Goal: Task Accomplishment & Management: Manage account settings

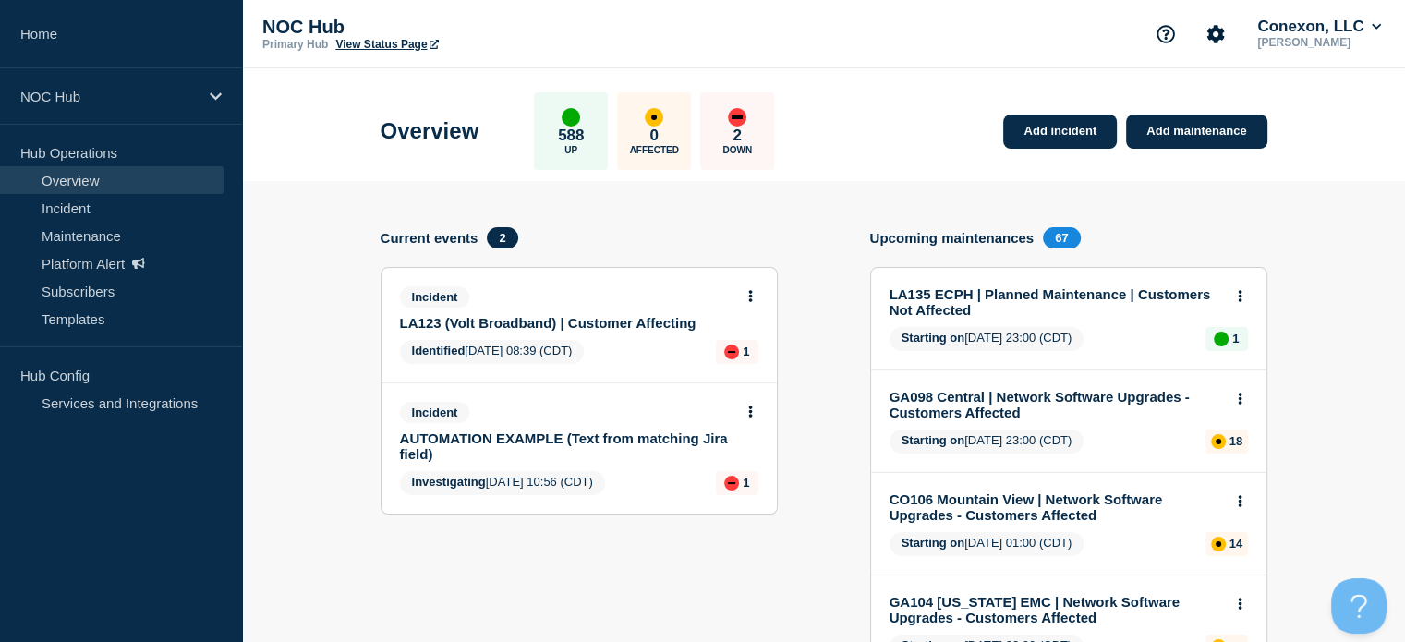
click at [624, 326] on link "LA123 (Volt Broadband) | Customer Affecting" at bounding box center [566, 323] width 333 height 16
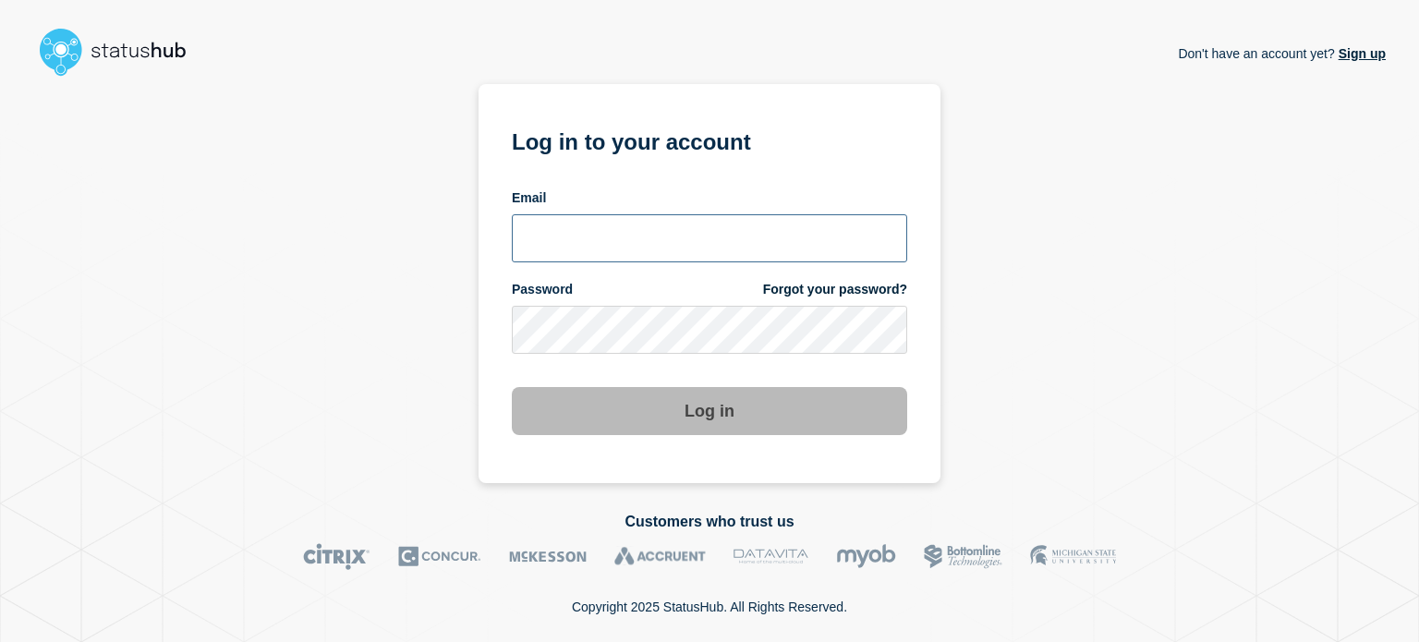
type input "[EMAIL_ADDRESS][PERSON_NAME][DOMAIN_NAME]"
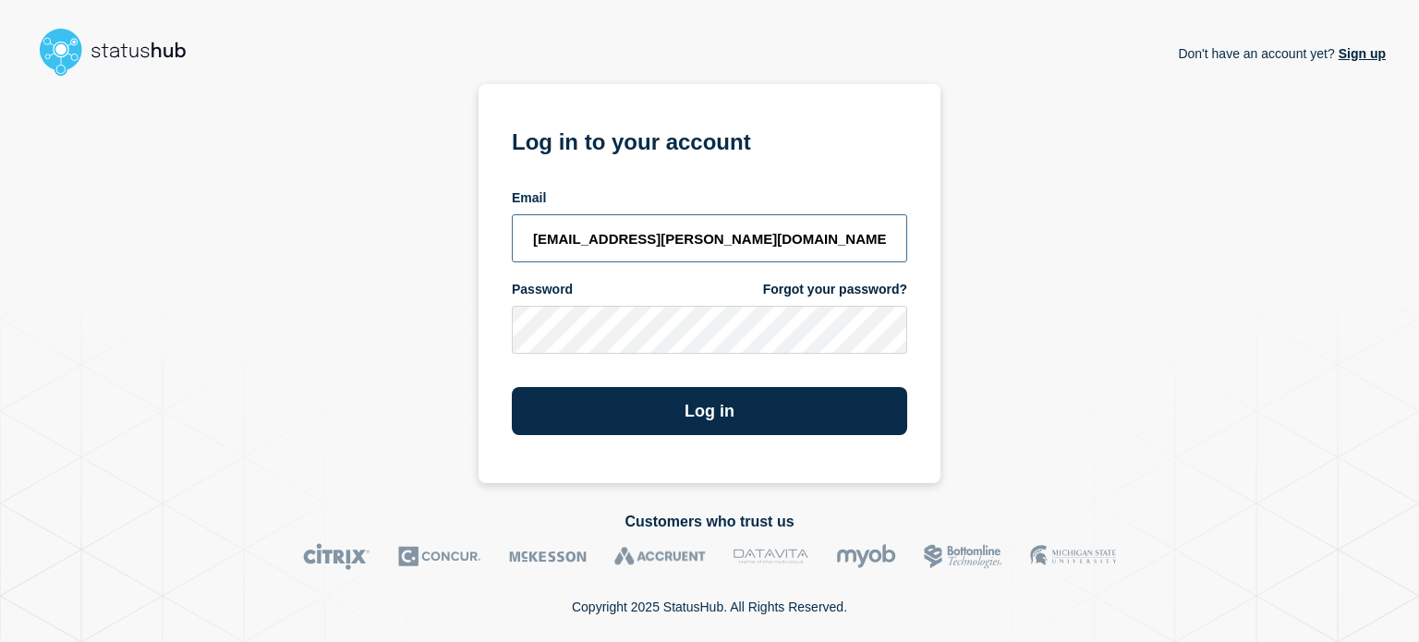
click at [728, 247] on input "[EMAIL_ADDRESS][PERSON_NAME][DOMAIN_NAME]" at bounding box center [709, 238] width 395 height 48
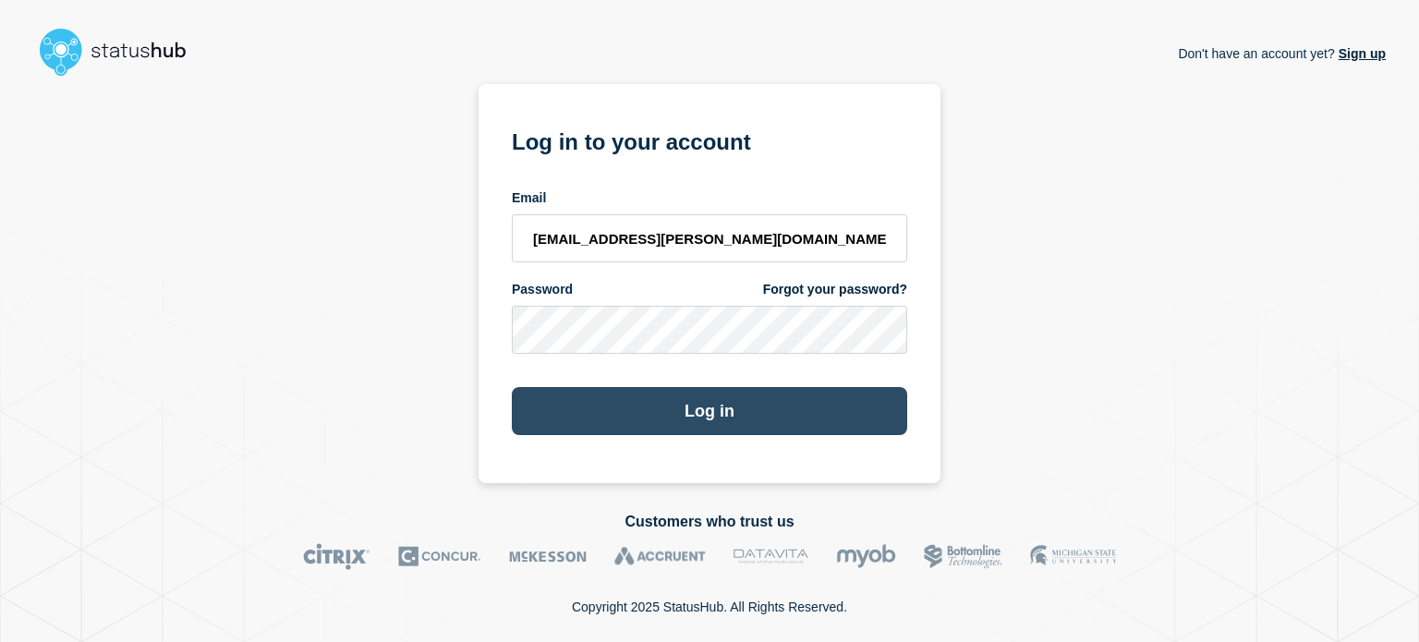
click at [728, 404] on button "Log in" at bounding box center [709, 411] width 395 height 48
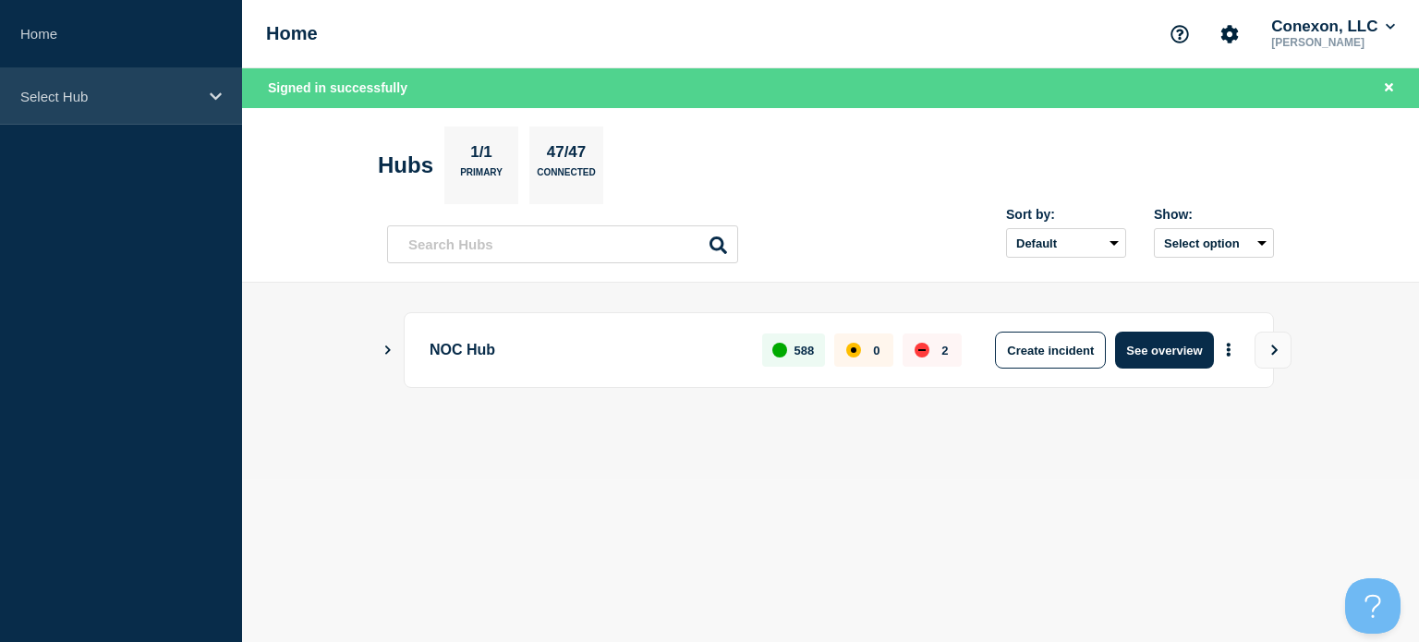
click at [196, 104] on div "Select Hub" at bounding box center [121, 96] width 242 height 56
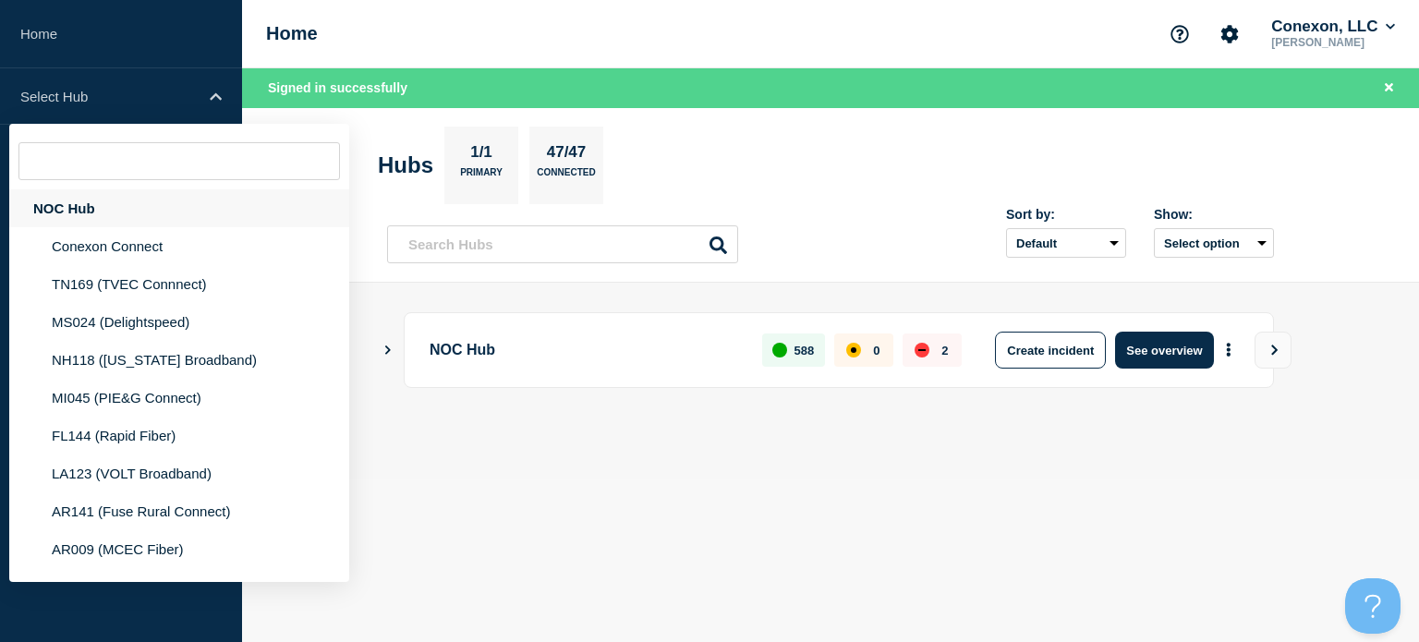
drag, startPoint x: 135, startPoint y: 187, endPoint x: 131, endPoint y: 199, distance: 11.7
click at [131, 199] on div "NOC Hub Conexon Connect TN169 (TVEC Connnect) MS024 (Delightspeed) NH118 (New H…" at bounding box center [179, 353] width 340 height 458
click at [131, 199] on div "NOC Hub" at bounding box center [179, 208] width 340 height 38
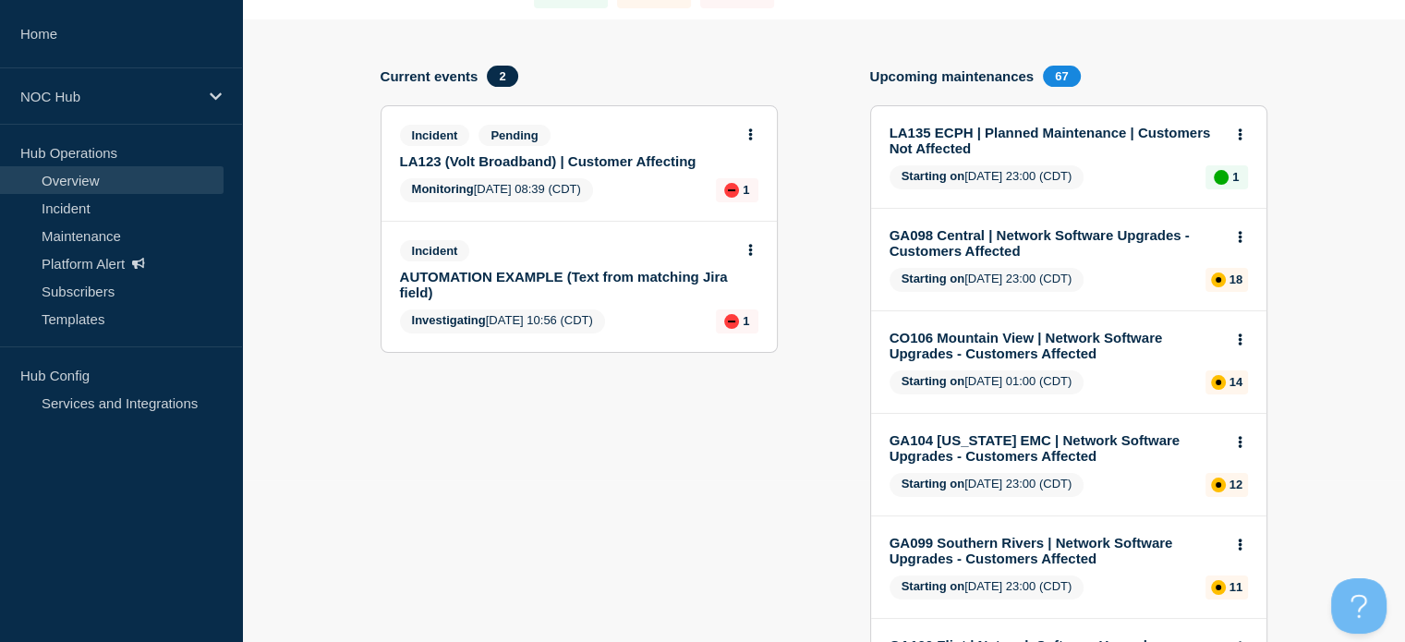
scroll to position [159, 0]
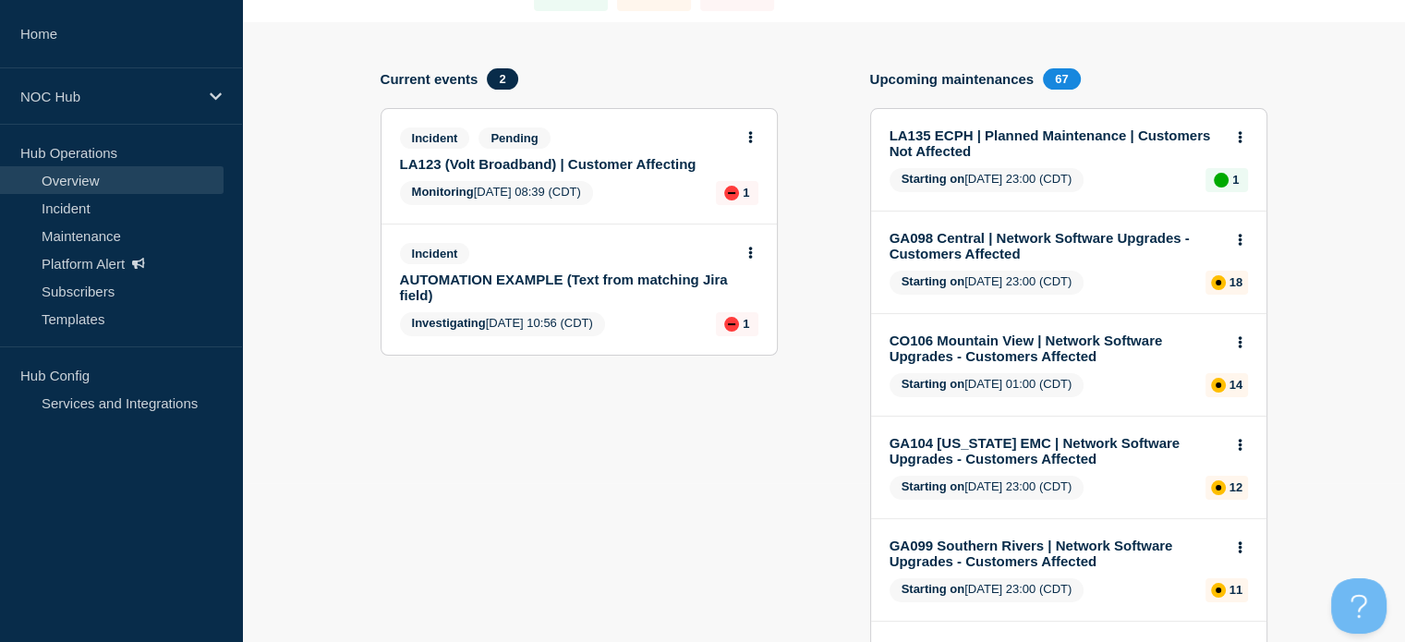
click at [550, 161] on link "LA123 (Volt Broadband) | Customer Affecting" at bounding box center [566, 164] width 333 height 16
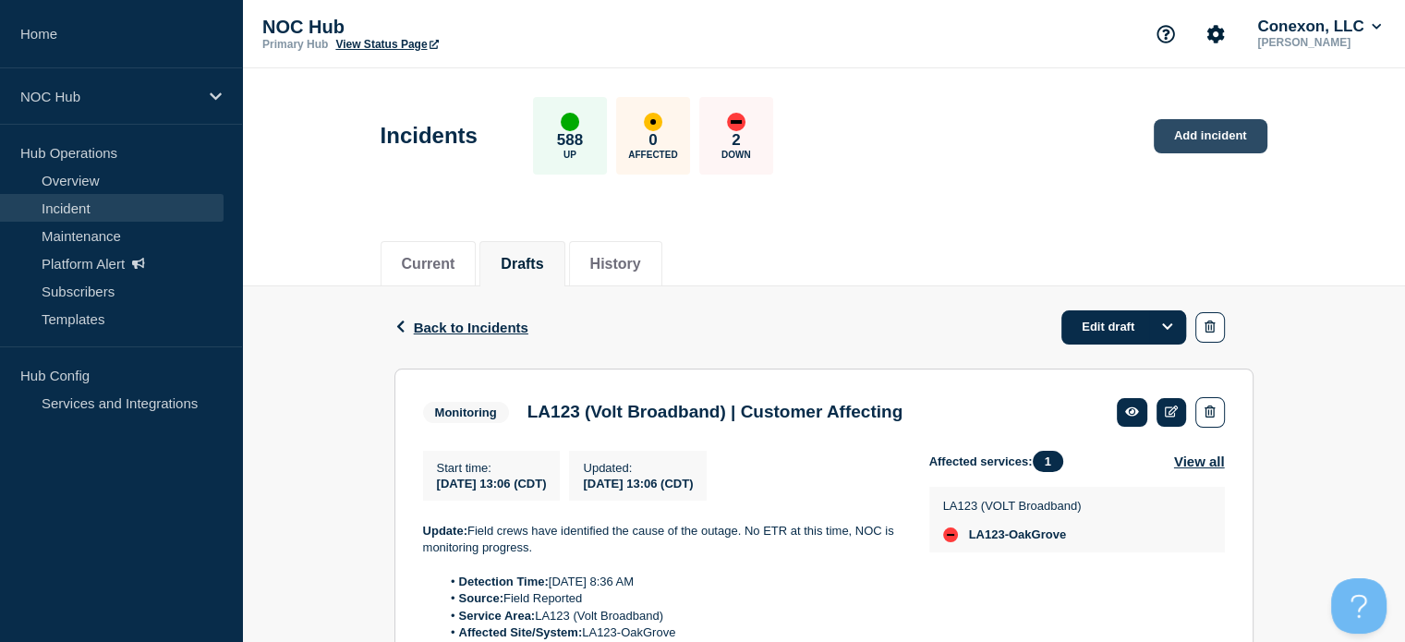
click at [1190, 143] on link "Add incident" at bounding box center [1211, 136] width 114 height 34
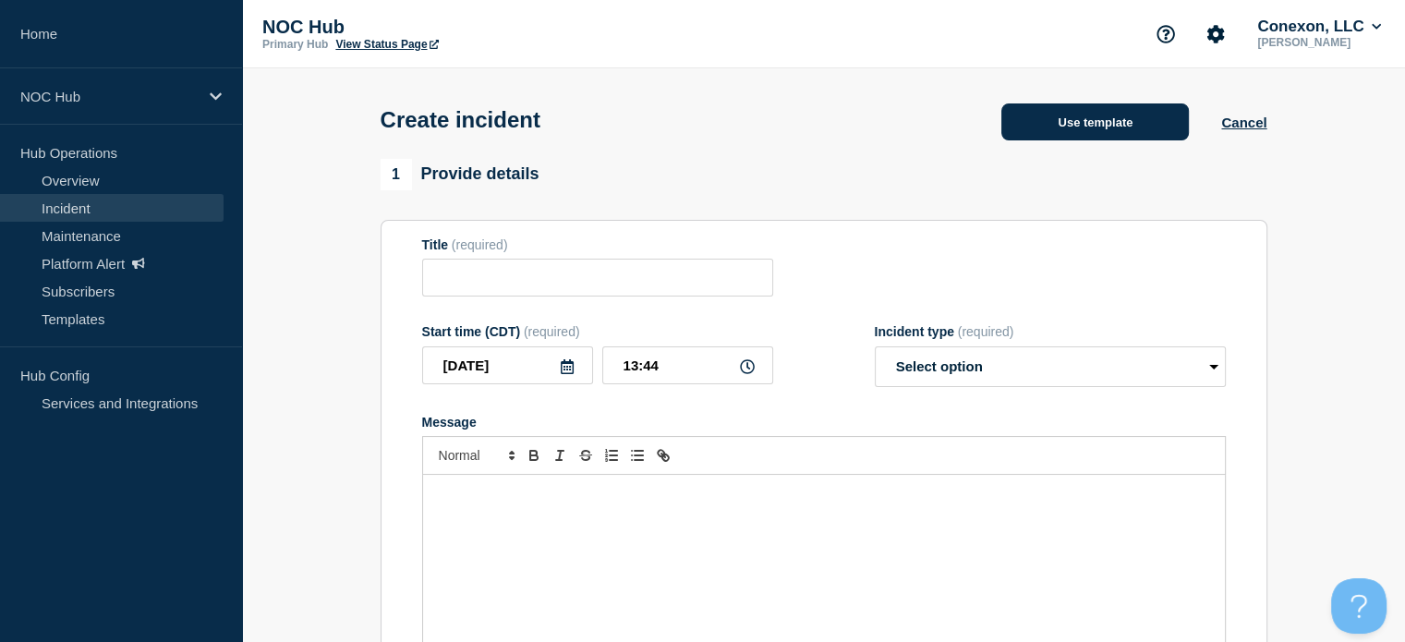
click at [1052, 132] on button "Use template" at bounding box center [1094, 121] width 187 height 37
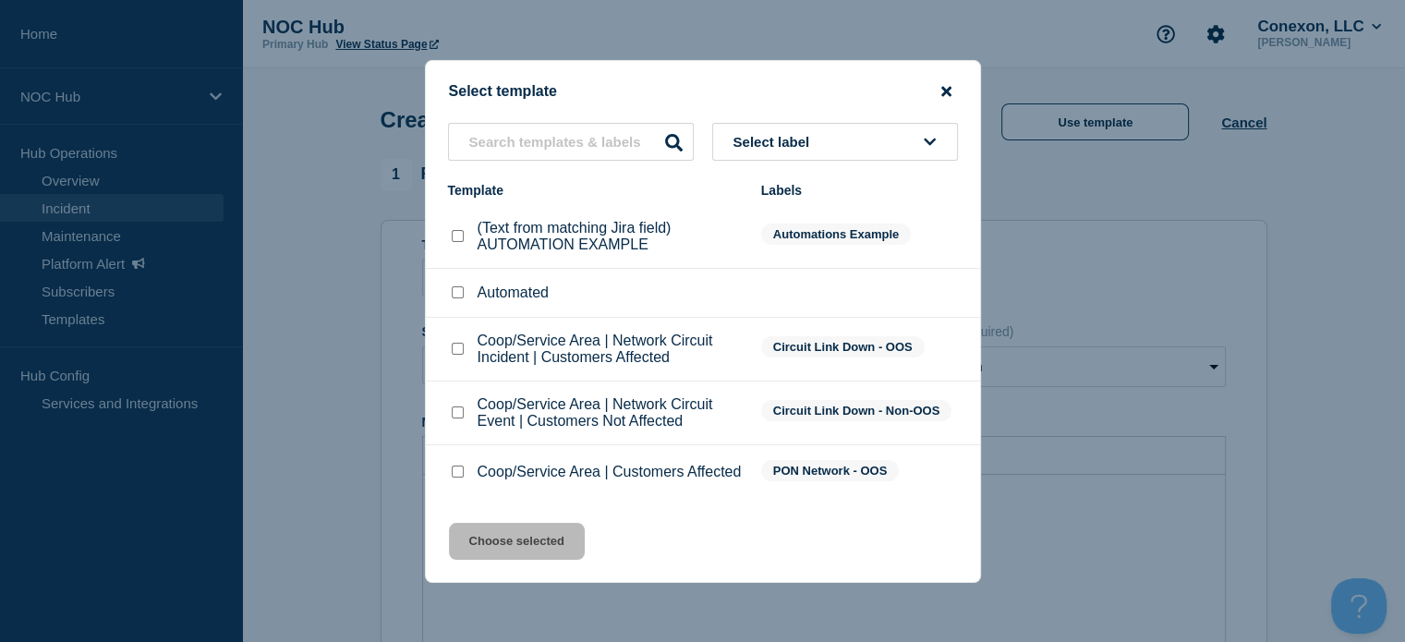
click at [948, 87] on icon "close button" at bounding box center [946, 91] width 10 height 10
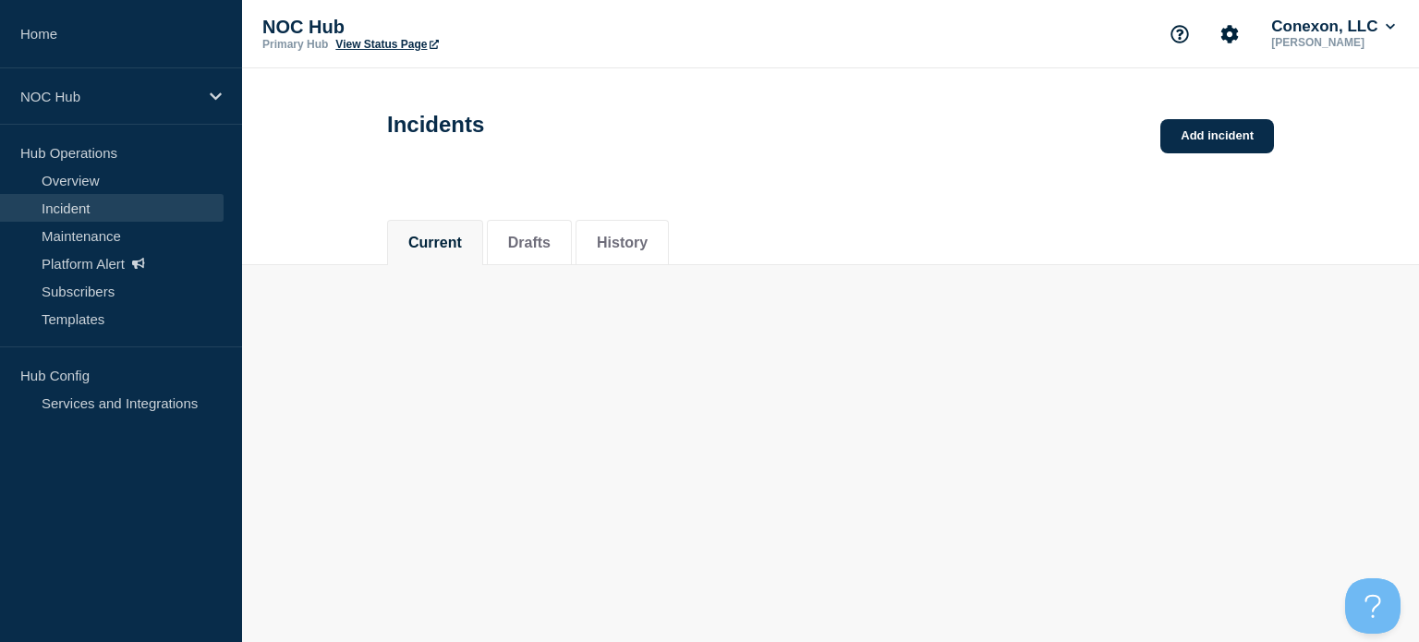
click at [434, 251] on button "Current" at bounding box center [435, 243] width 54 height 17
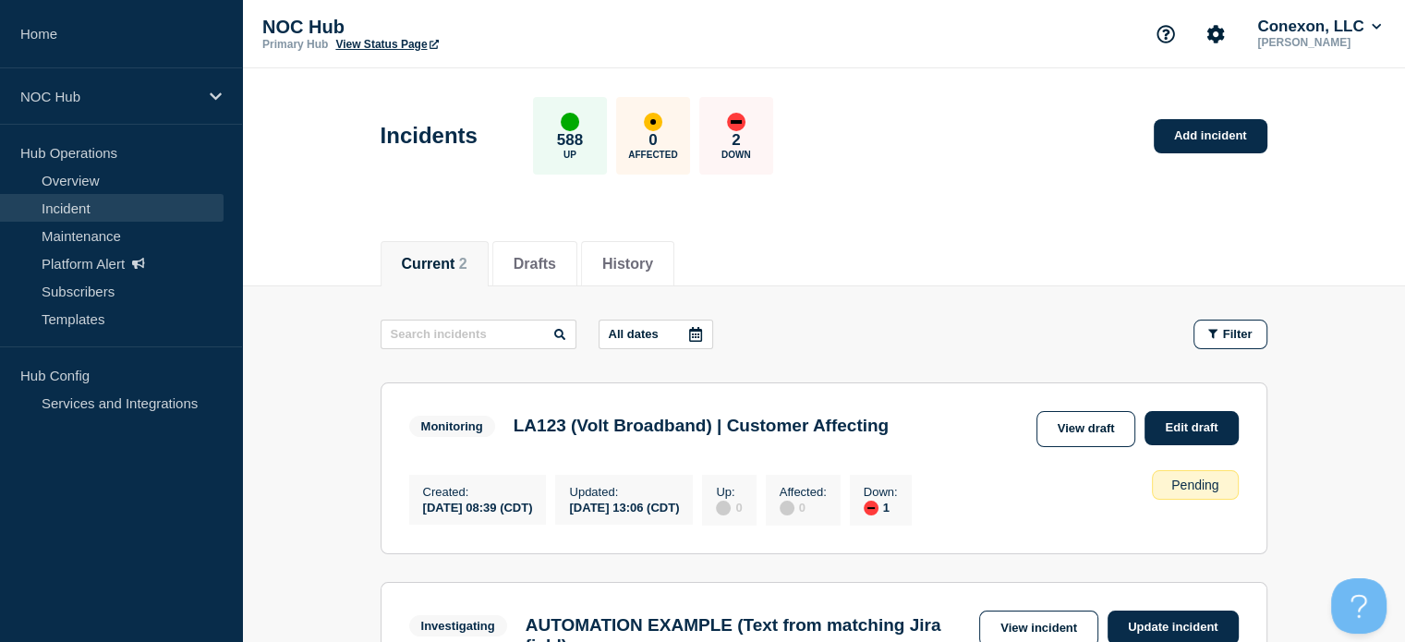
click at [753, 427] on h3 "LA123 (Volt Broadband) | Customer Affecting" at bounding box center [701, 426] width 375 height 20
click at [1082, 423] on link "View draft" at bounding box center [1086, 429] width 100 height 36
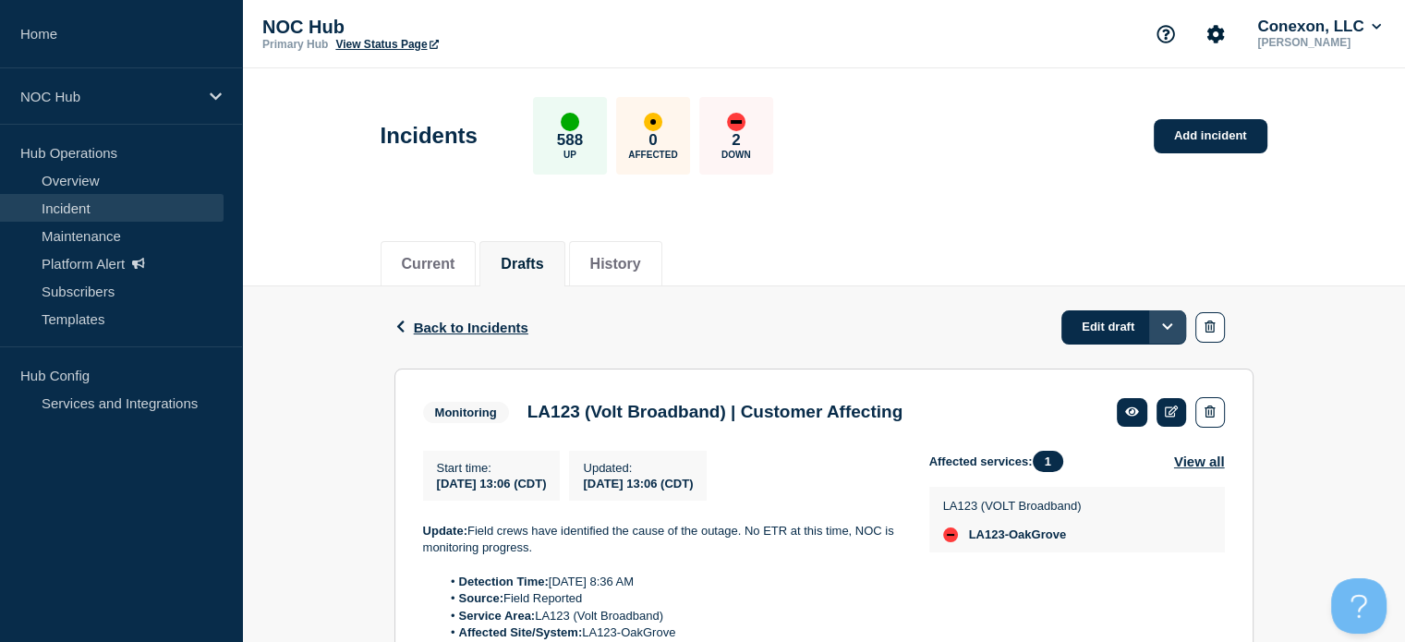
click at [1171, 323] on icon "Options" at bounding box center [1167, 326] width 10 height 6
click at [1108, 432] on button "Append update" at bounding box center [1138, 430] width 62 height 31
click at [1174, 320] on button "Options" at bounding box center [1167, 326] width 37 height 33
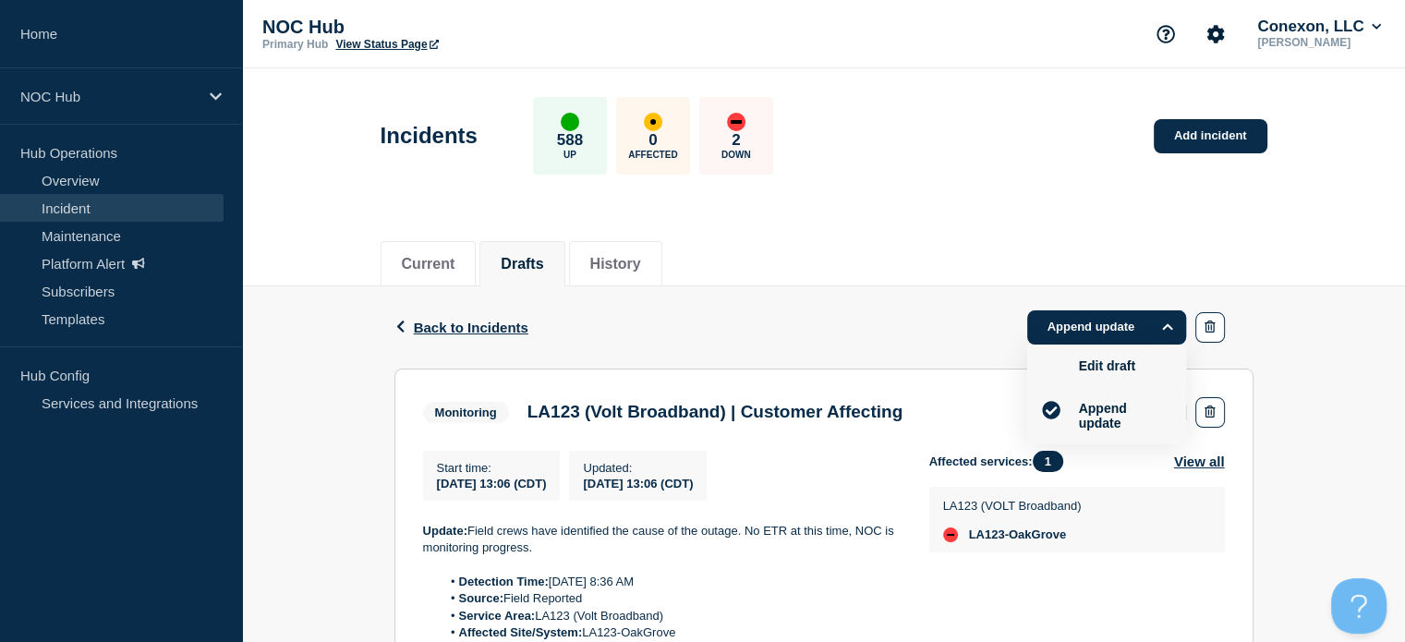
click at [1110, 369] on button "Edit draft" at bounding box center [1106, 365] width 67 height 17
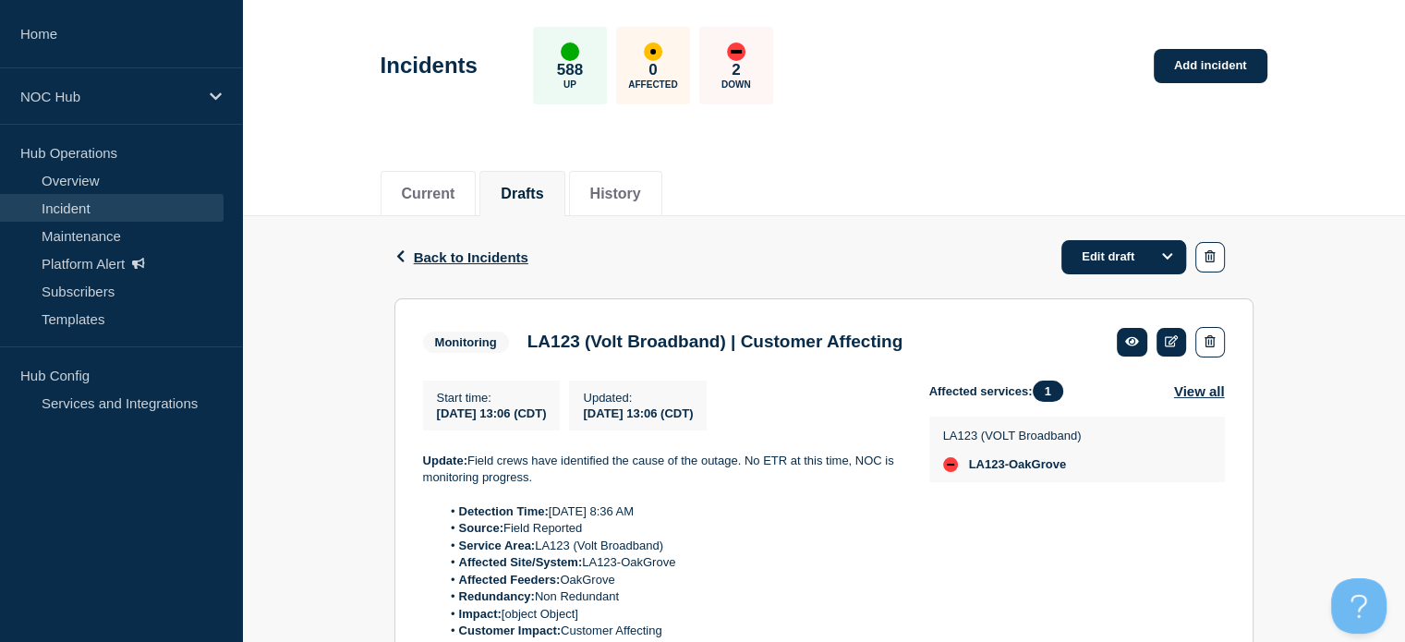
scroll to position [70, 0]
click at [1171, 343] on icon at bounding box center [1172, 341] width 14 height 12
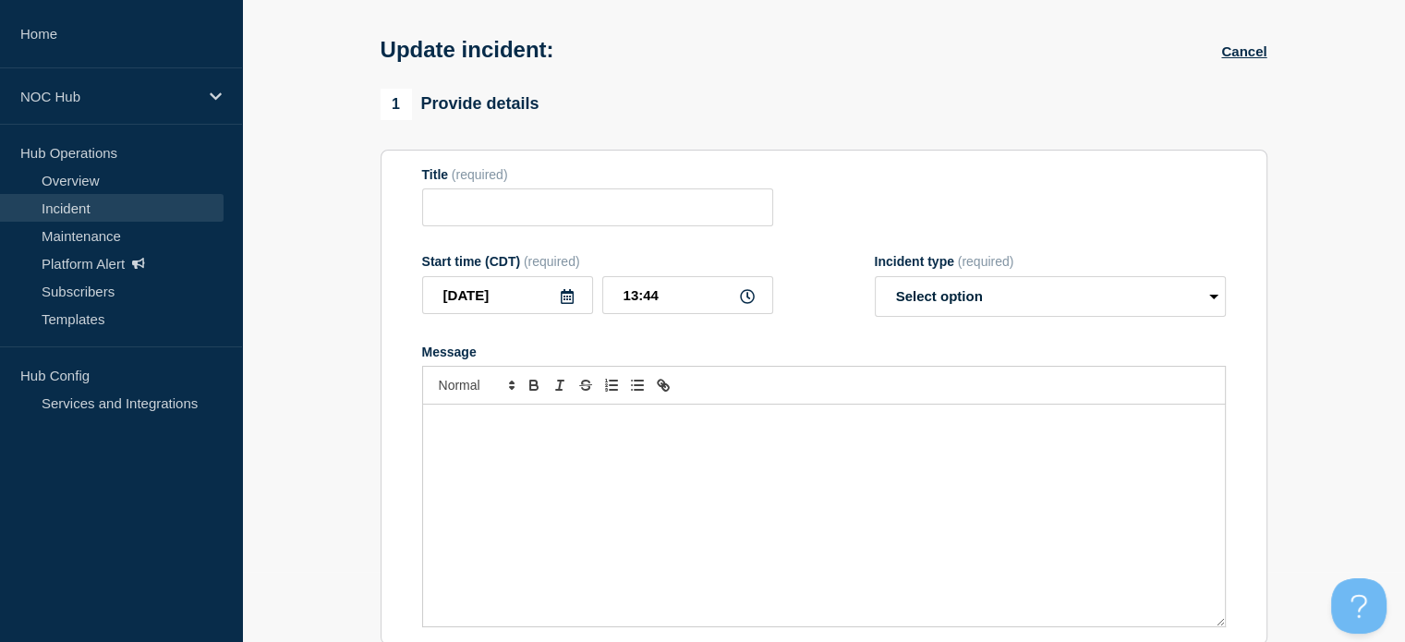
type input "LA123 (Volt Broadband) | Customer Affecting"
type input "13:06"
select select "monitoring"
radio input "false"
radio input "true"
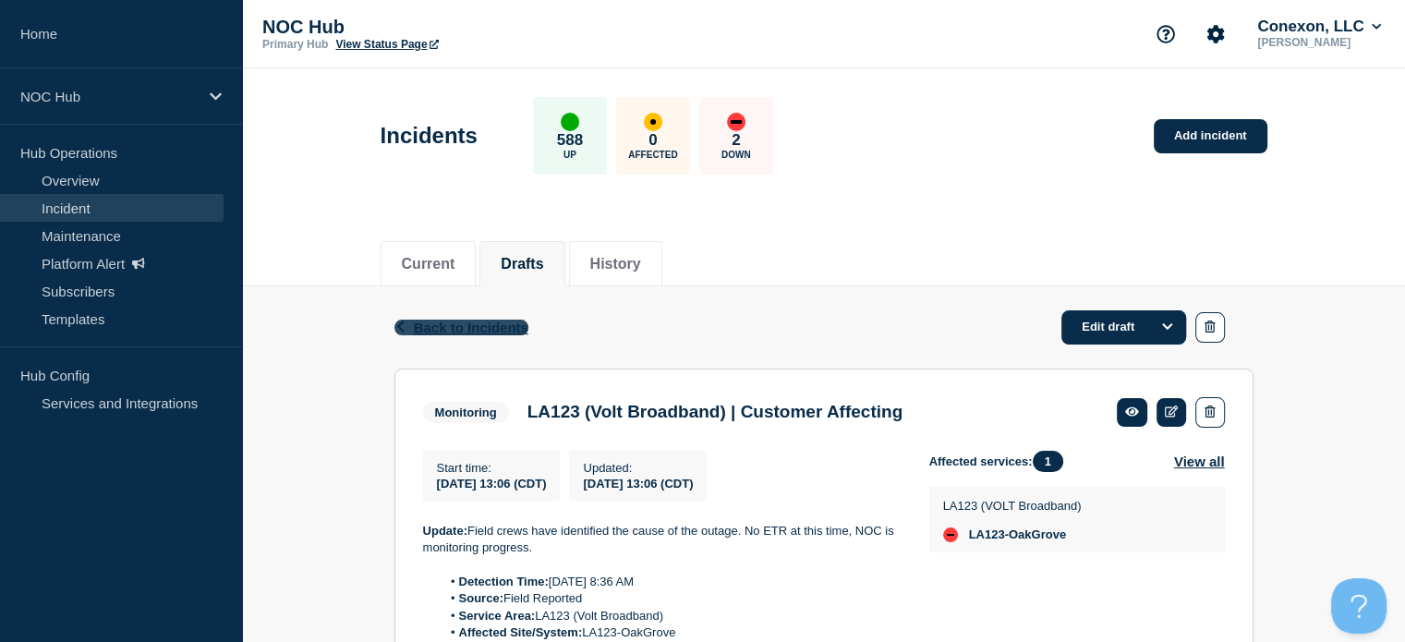
click at [517, 324] on span "Back to Incidents" at bounding box center [471, 328] width 115 height 16
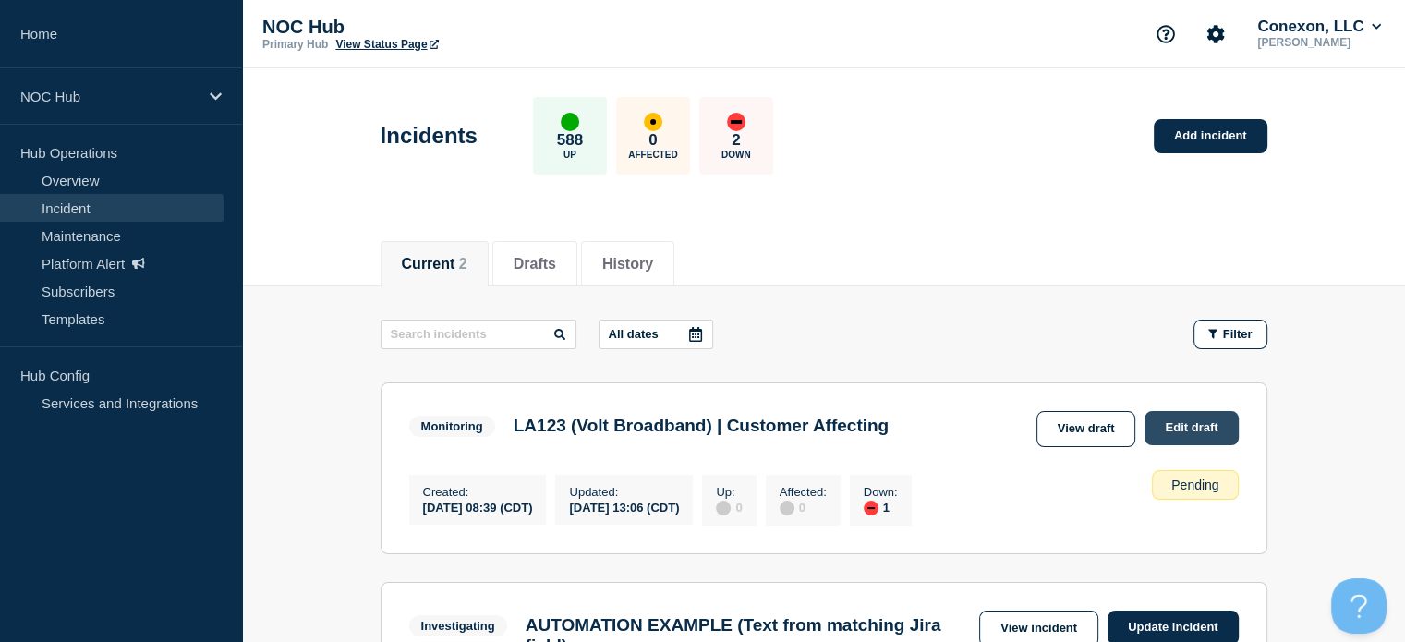
click at [1209, 431] on link "Edit draft" at bounding box center [1190, 428] width 93 height 34
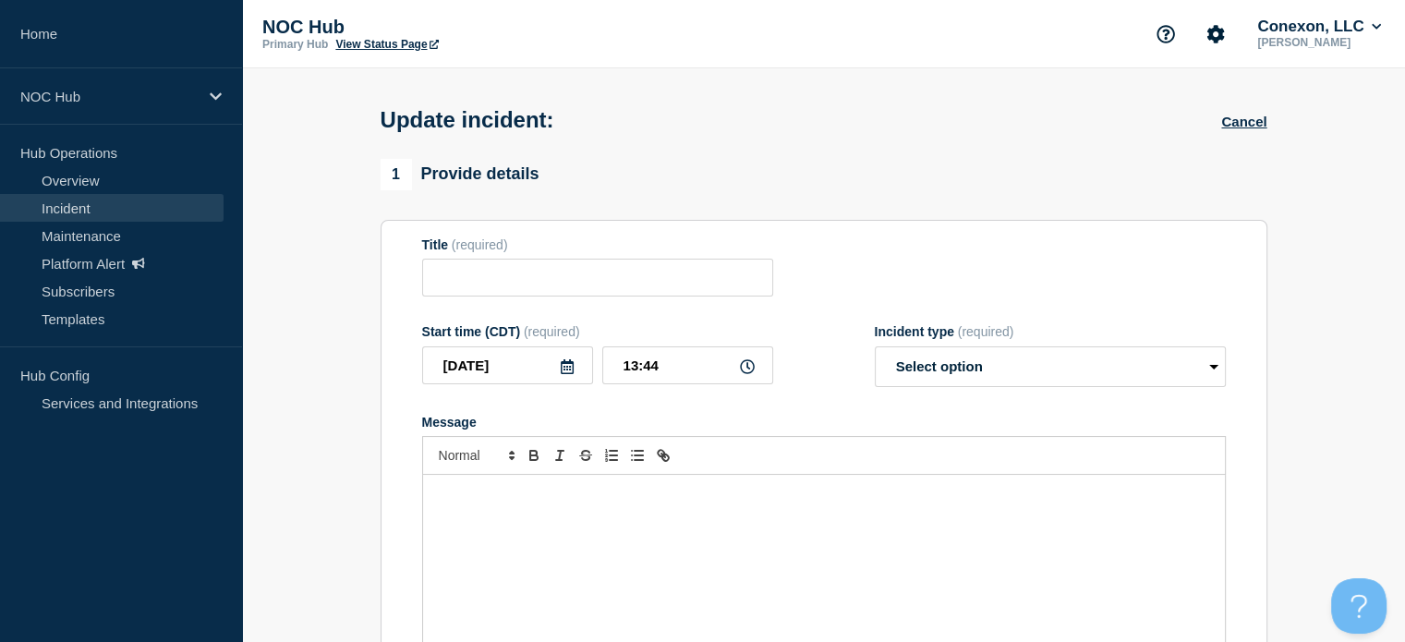
type input "LA123 (Volt Broadband) | Customer Affecting"
type input "13:06"
select select "monitoring"
radio input "false"
radio input "true"
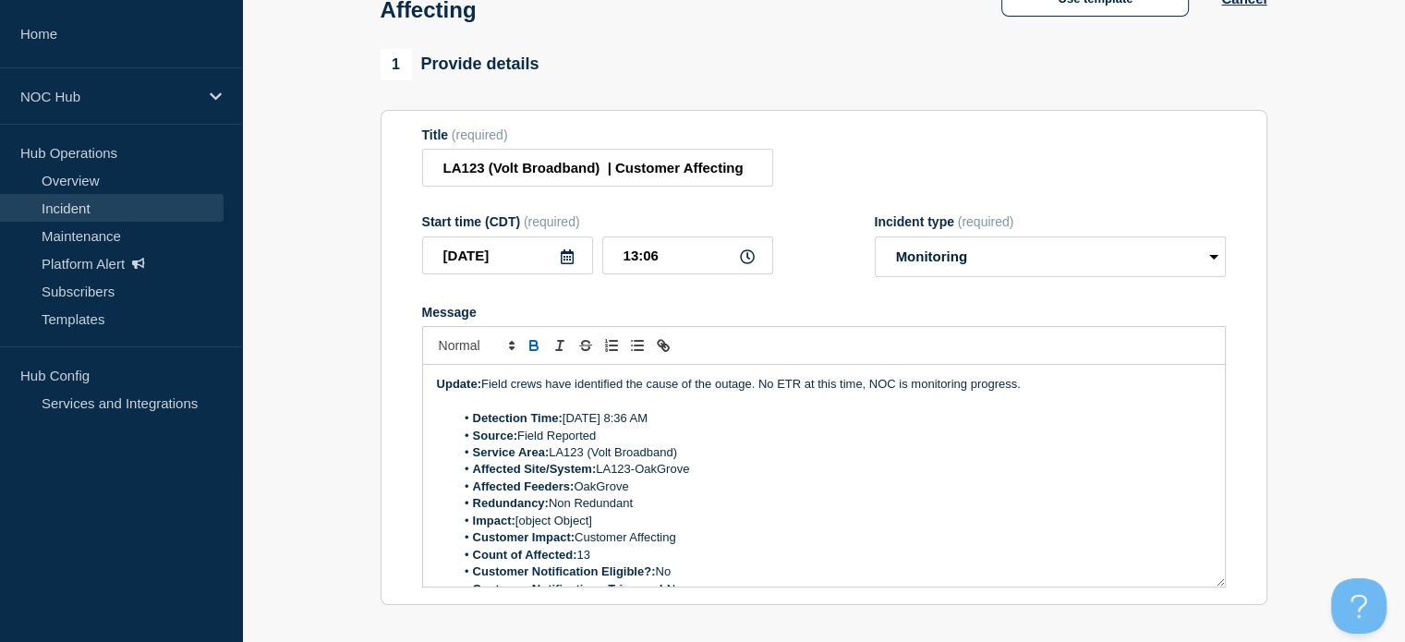
scroll to position [133, 0]
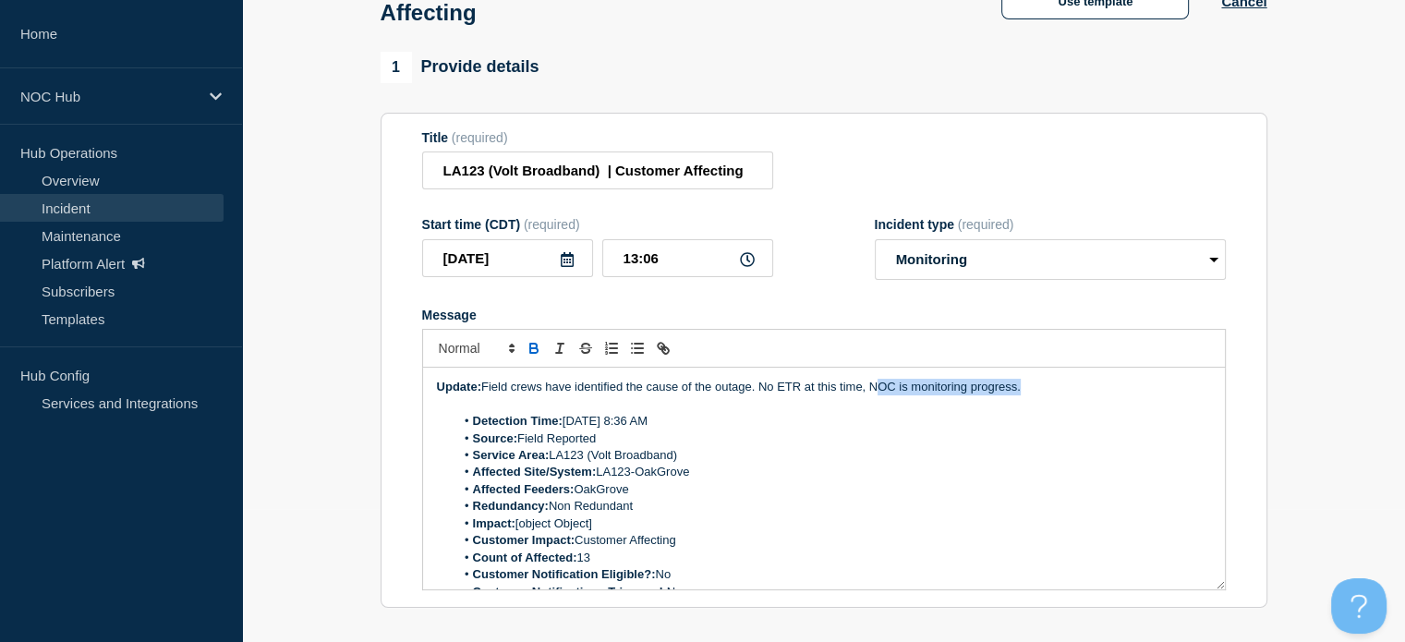
drag, startPoint x: 1027, startPoint y: 402, endPoint x: 879, endPoint y: 404, distance: 147.8
click at [879, 395] on p "Update: Field crews have identified the cause of the outage. No ETR at this tim…" at bounding box center [824, 387] width 774 height 17
click at [857, 395] on p "Update: Field crews have identified the cause of the outage. No ETR at this tim…" at bounding box center [824, 387] width 774 height 17
drag, startPoint x: 864, startPoint y: 398, endPoint x: 763, endPoint y: 400, distance: 100.7
click at [763, 395] on p "Update: Field crews have identified the cause of the outage. No ETR at this tim…" at bounding box center [824, 387] width 774 height 17
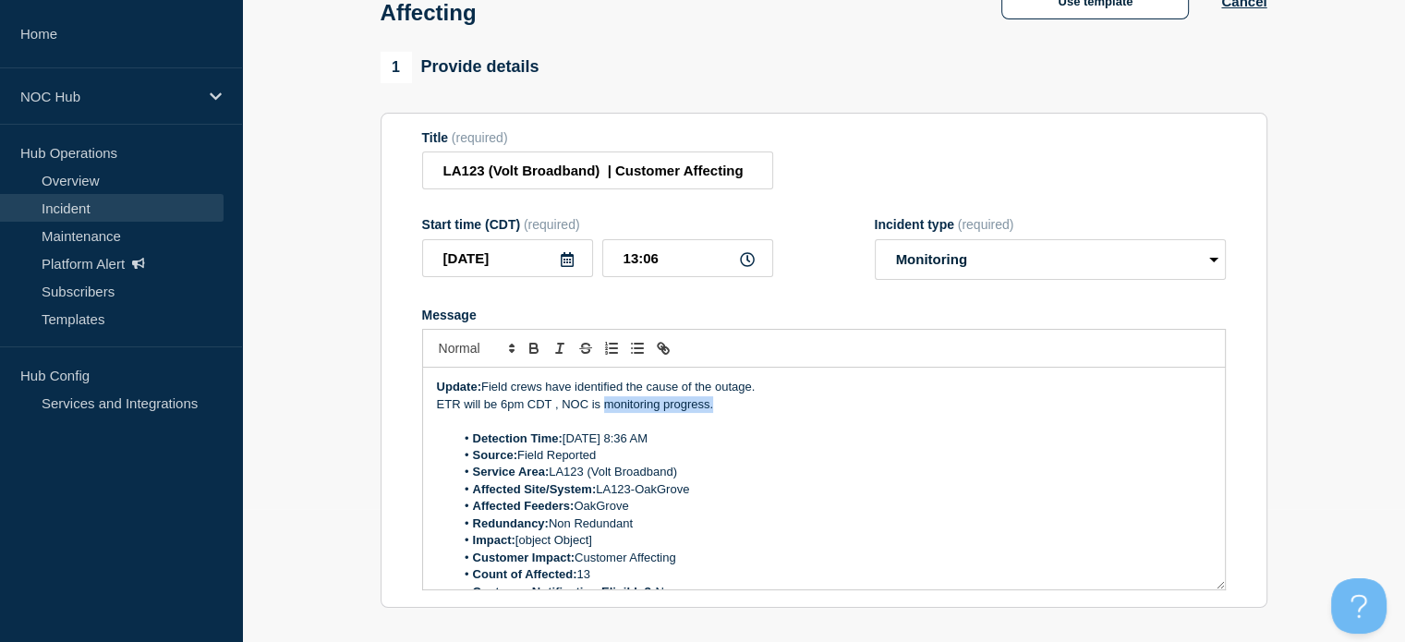
drag, startPoint x: 728, startPoint y: 417, endPoint x: 603, endPoint y: 420, distance: 124.7
click at [603, 413] on p "ETR will be 6pm CDT , NOC is monitoring progress." at bounding box center [824, 404] width 774 height 17
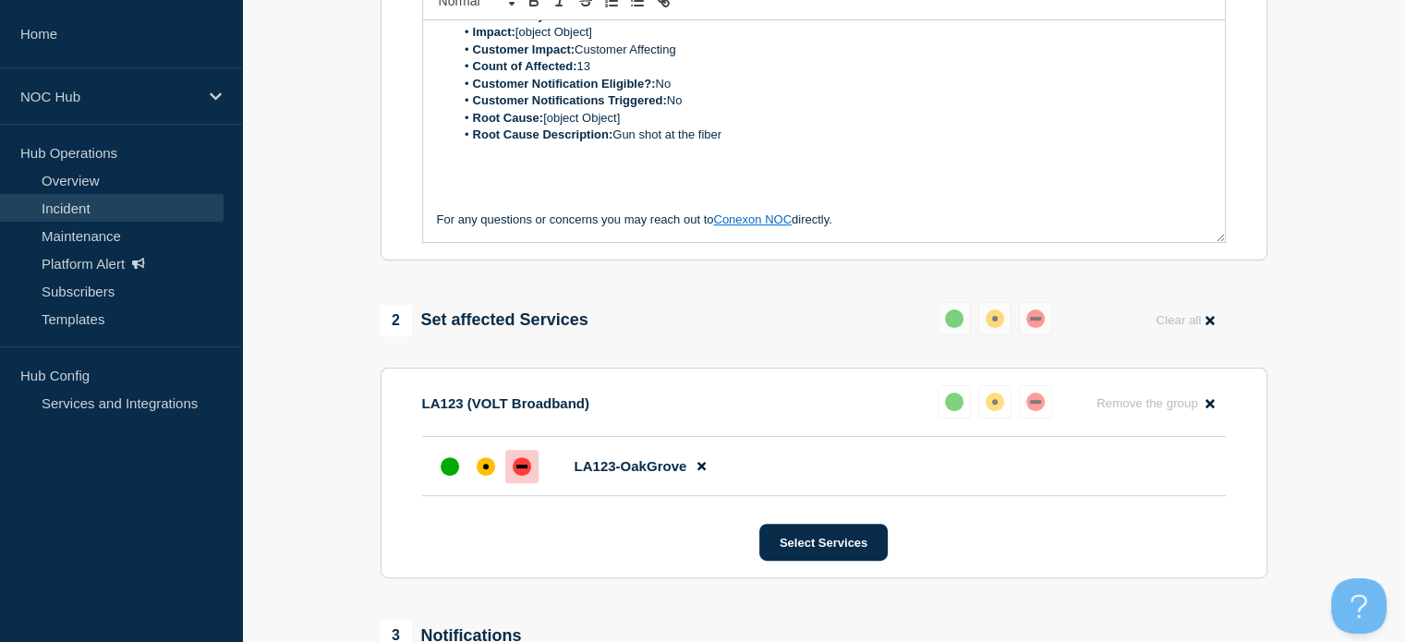
scroll to position [738, 0]
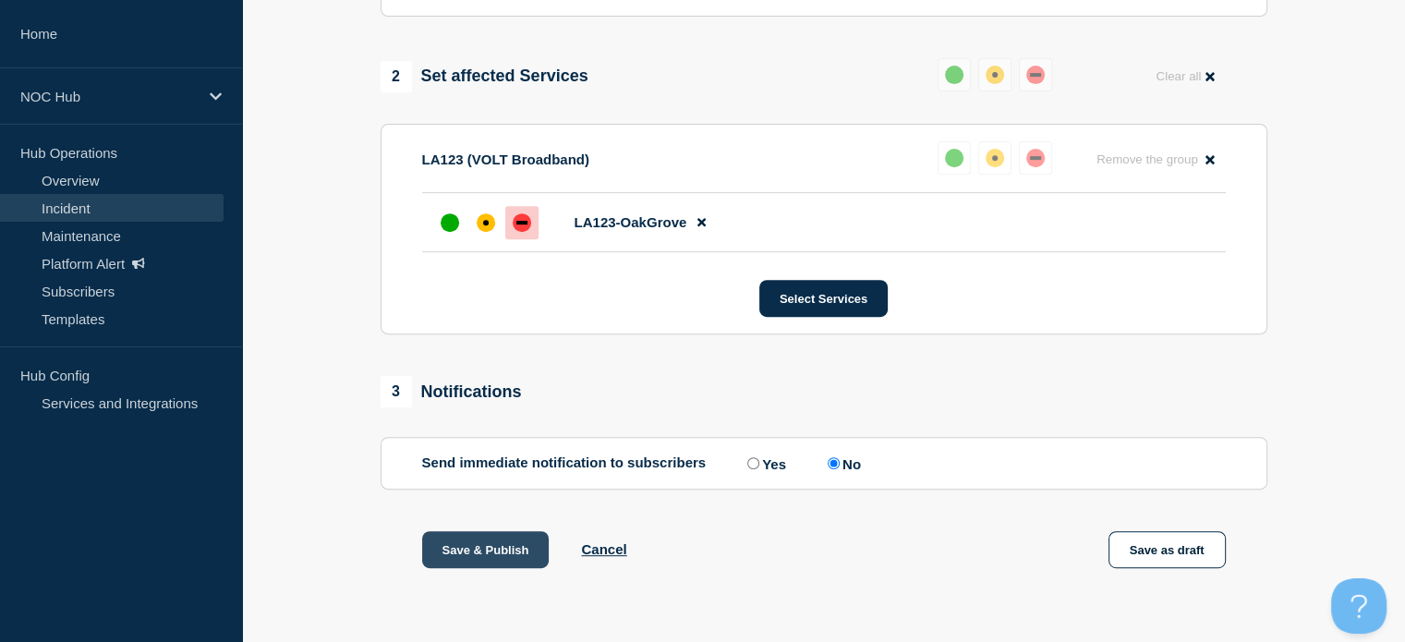
click at [502, 548] on button "Save & Publish" at bounding box center [485, 549] width 127 height 37
